Goal: Task Accomplishment & Management: Manage account settings

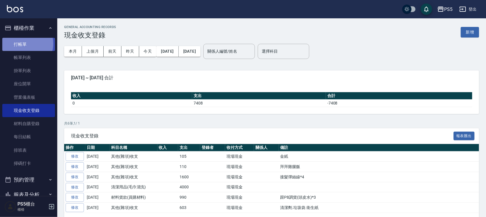
click at [25, 44] on link "打帳單" at bounding box center [28, 44] width 53 height 13
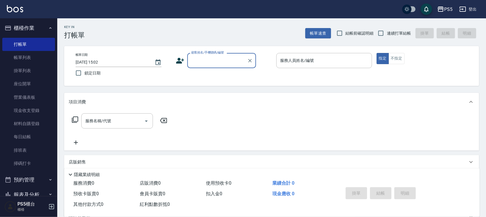
click at [191, 59] on input "顧客姓名/手機號碼/編號" at bounding box center [217, 61] width 55 height 10
type input "尪"
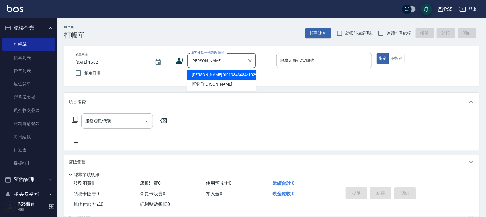
click at [217, 76] on li "[PERSON_NAME]/0919343484/10292" at bounding box center [221, 75] width 69 height 9
type input "[PERSON_NAME]/0919343484/10292"
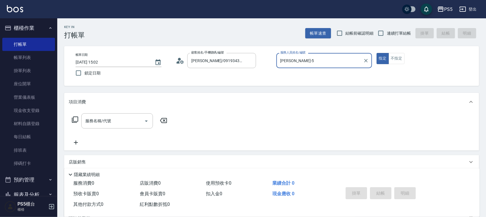
type input "[PERSON_NAME]-5"
click at [125, 121] on input "服務名稱/代號" at bounding box center [113, 121] width 58 height 10
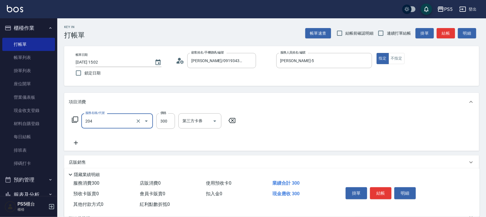
type input "單剪髮300(204)"
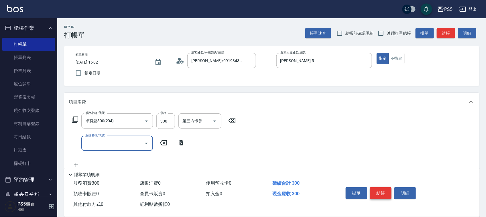
click at [382, 191] on button "結帳" at bounding box center [380, 193] width 21 height 12
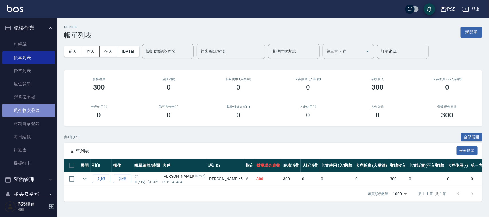
click at [36, 113] on link "現金收支登錄" at bounding box center [28, 110] width 53 height 13
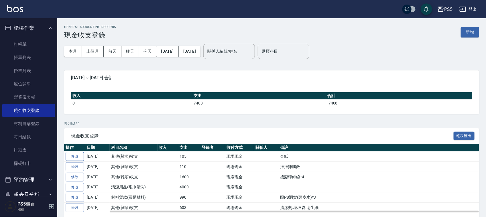
click at [72, 159] on link "修改" at bounding box center [75, 156] width 18 height 9
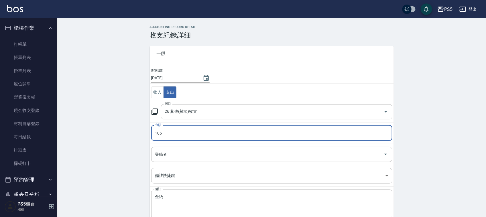
click at [157, 130] on input "105" at bounding box center [271, 133] width 241 height 15
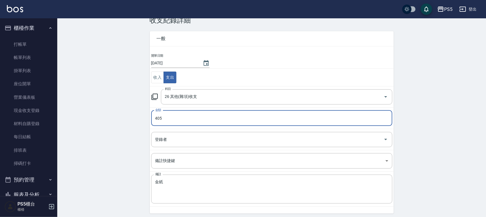
scroll to position [29, 0]
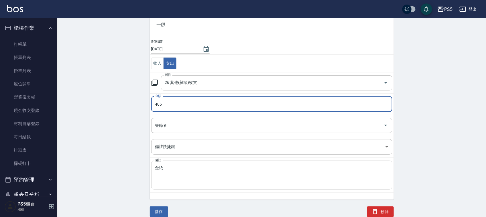
type input "405"
click at [153, 166] on div "金紙 x 備註" at bounding box center [271, 175] width 241 height 29
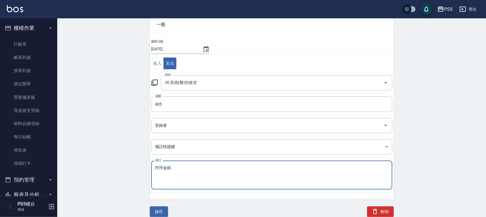
click at [176, 168] on textarea "拜拜金紙" at bounding box center [271, 175] width 233 height 19
type textarea "拜拜金紙.餅乾"
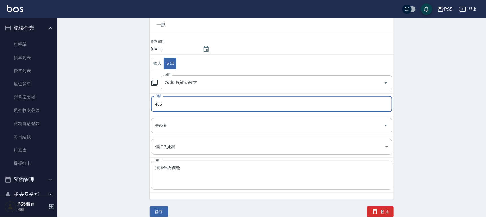
click at [178, 104] on input "405" at bounding box center [271, 104] width 241 height 15
type input "855"
click at [163, 211] on button "儲存" at bounding box center [159, 212] width 18 height 11
